Goal: Find contact information: Find contact information

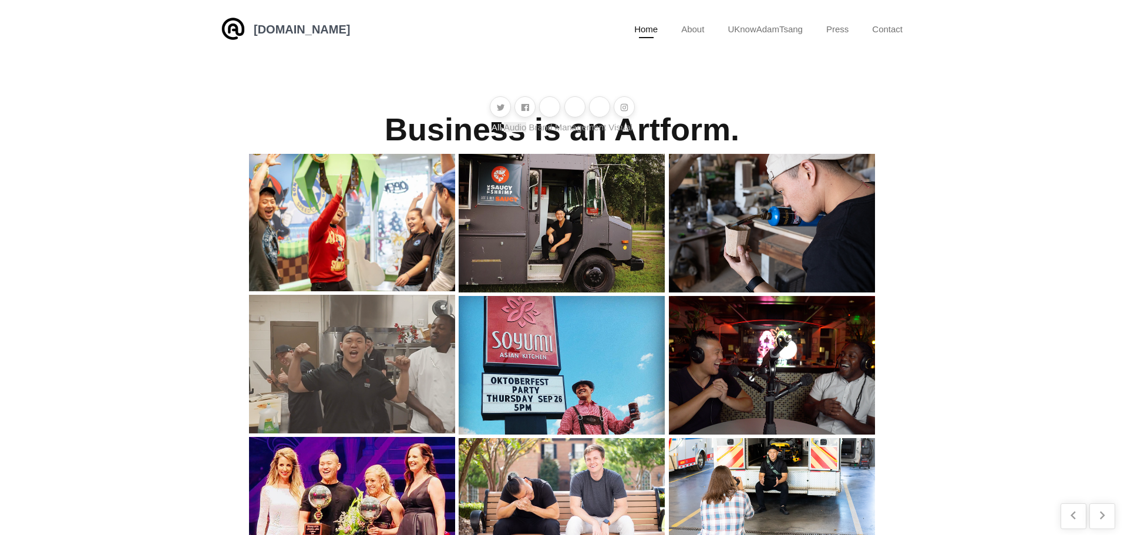
click at [519, 132] on link "Audio" at bounding box center [515, 127] width 22 height 10
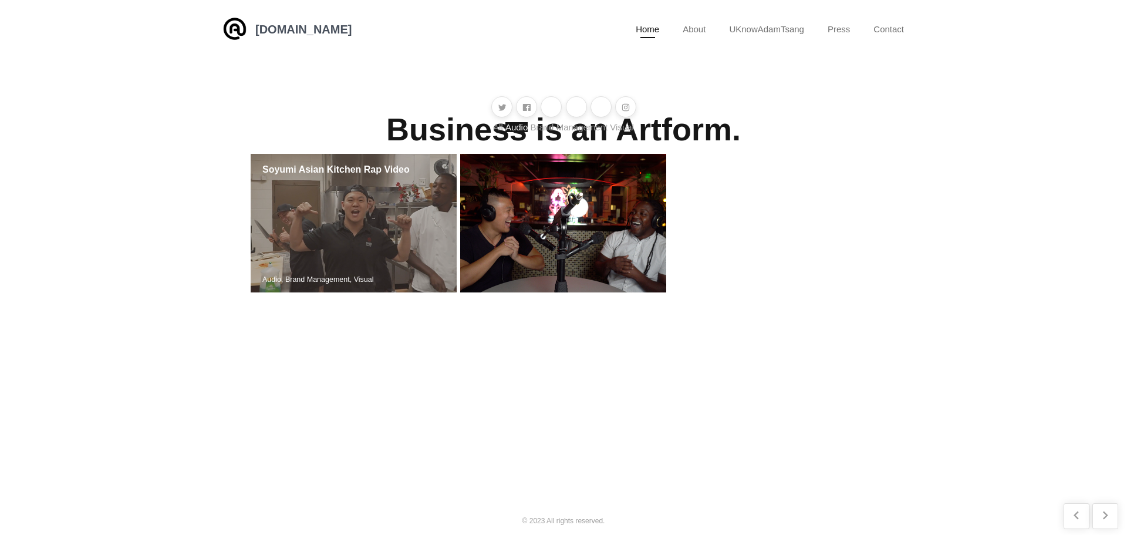
click at [373, 292] on link at bounding box center [354, 223] width 206 height 139
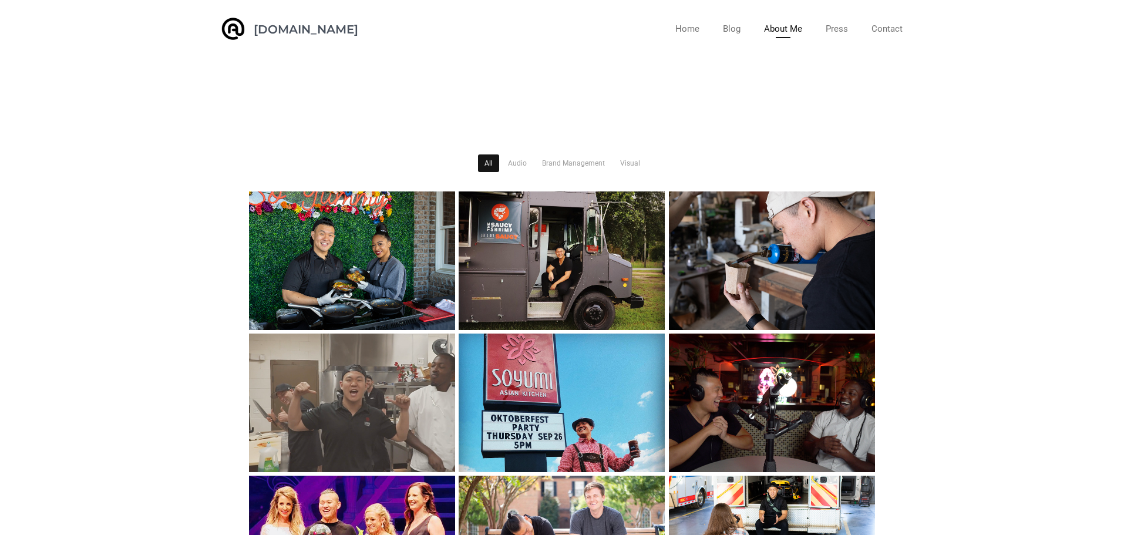
click at [778, 26] on link "About Me" at bounding box center [783, 29] width 38 height 18
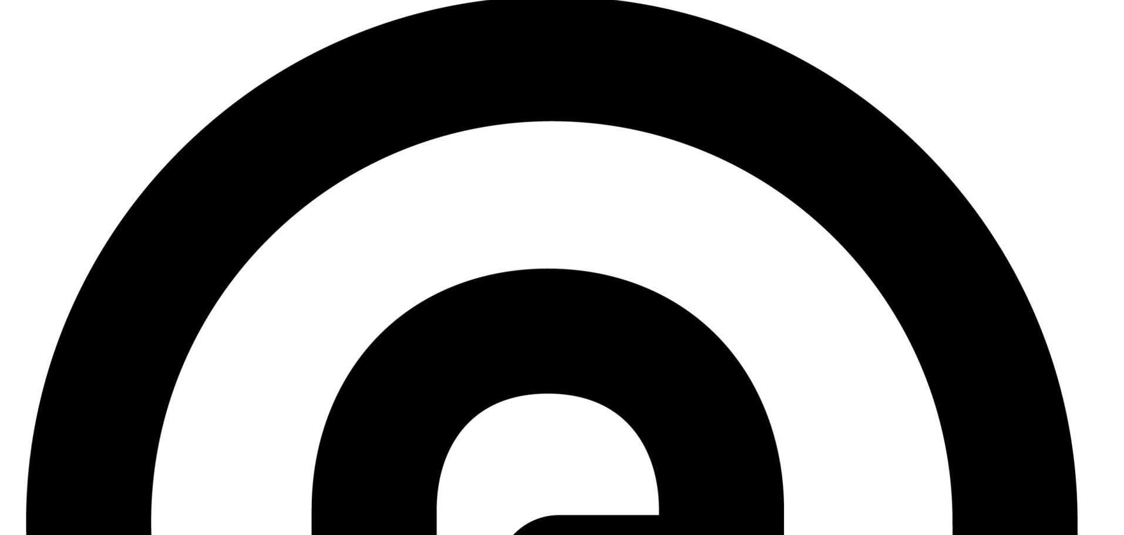
scroll to position [23, 0]
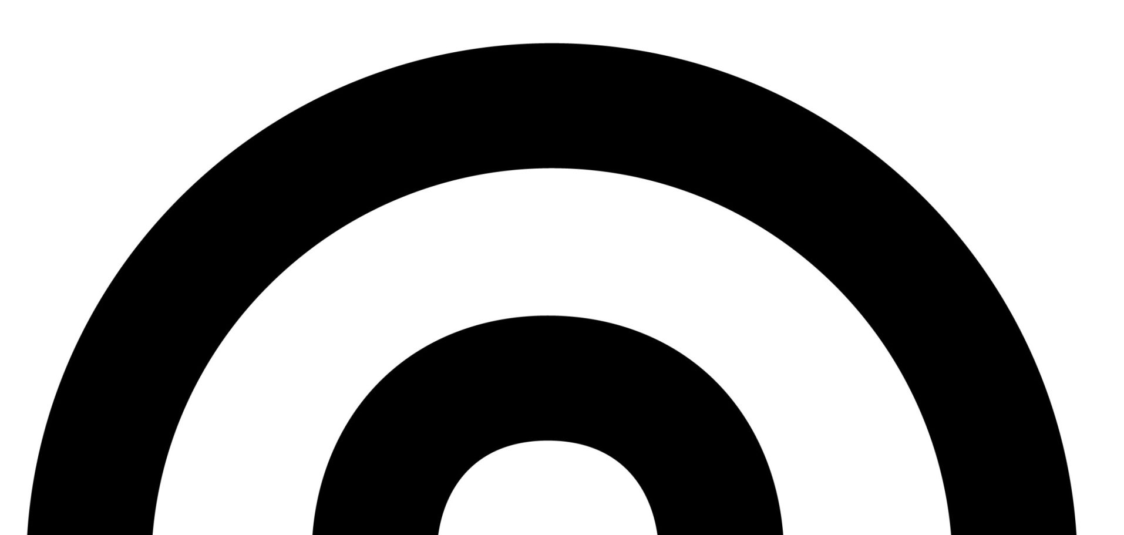
drag, startPoint x: 1120, startPoint y: 53, endPoint x: 1123, endPoint y: 100, distance: 47.1
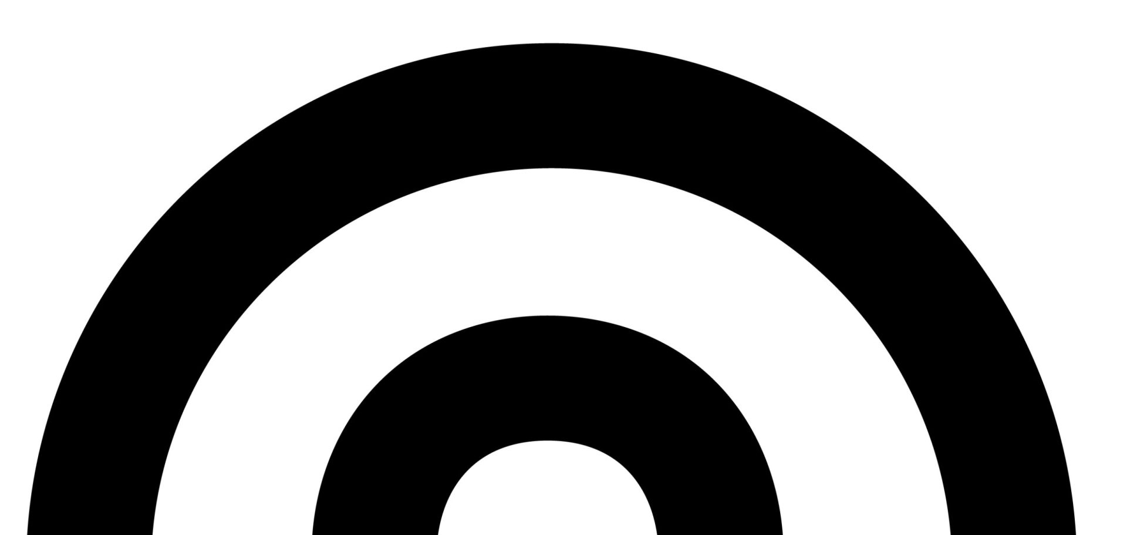
drag, startPoint x: 282, startPoint y: 302, endPoint x: 368, endPoint y: 295, distance: 86.6
copy h5 "[EMAIL_ADDRESS][DOMAIN_NAME]"
